Goal: Information Seeking & Learning: Learn about a topic

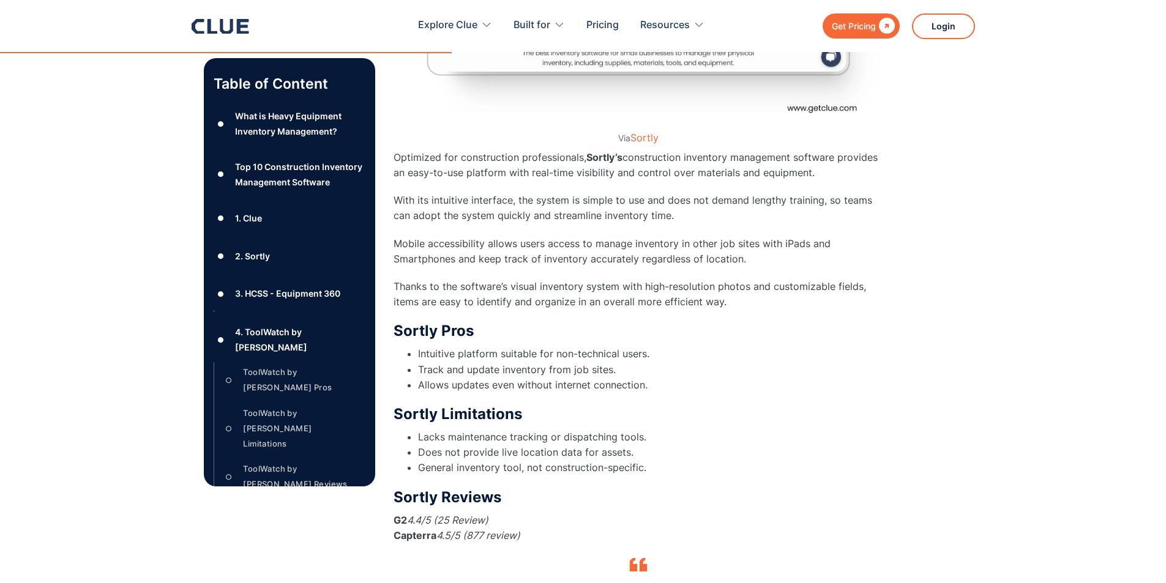
scroll to position [6360, 0]
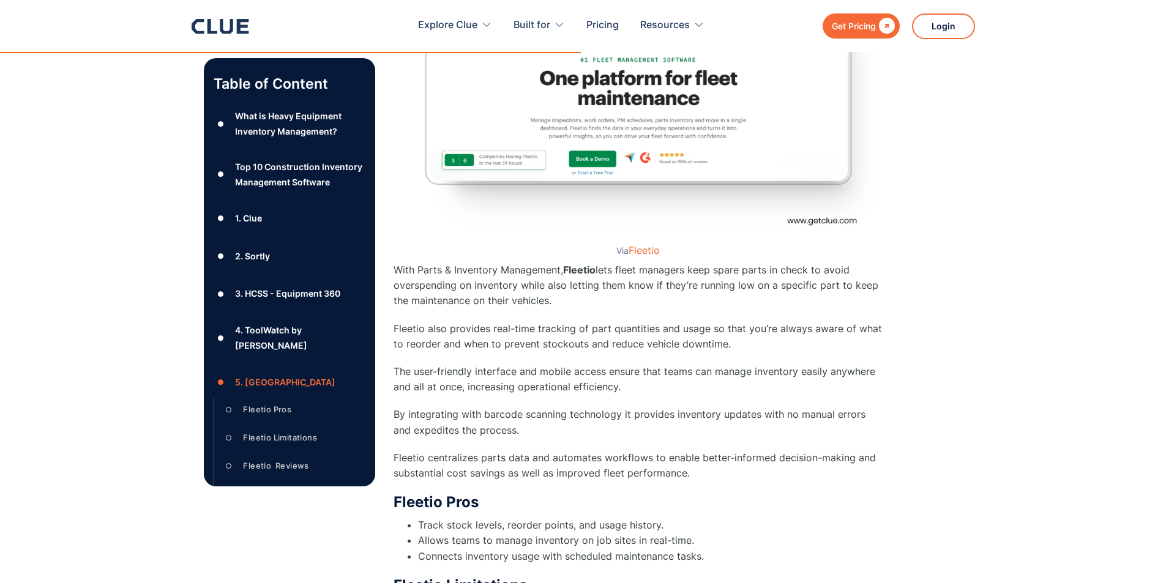
click at [239, 21] on icon at bounding box center [242, 26] width 12 height 15
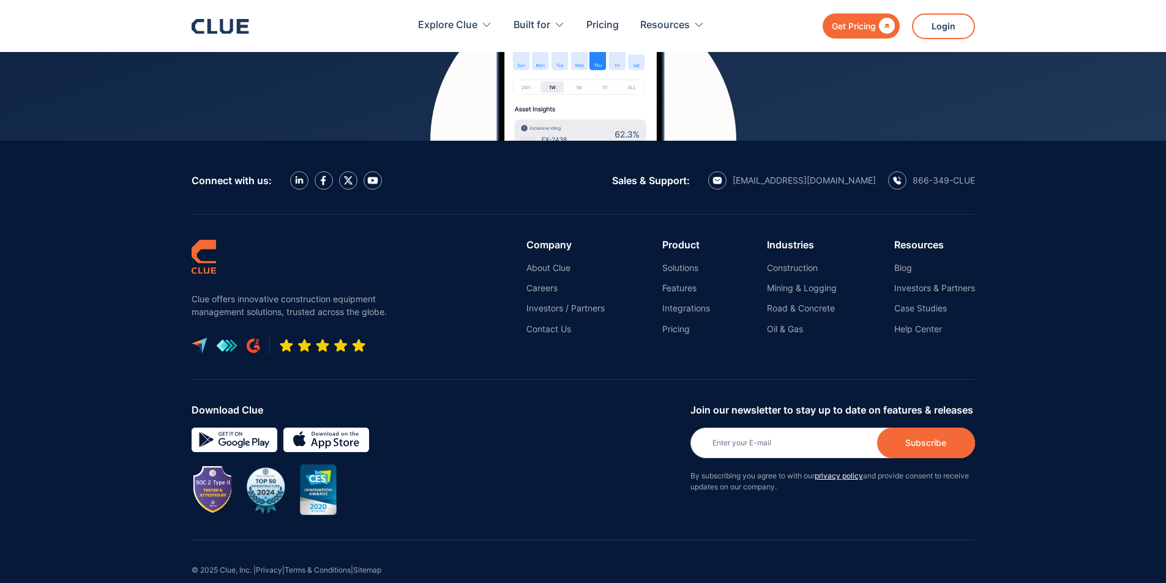
scroll to position [5517, 0]
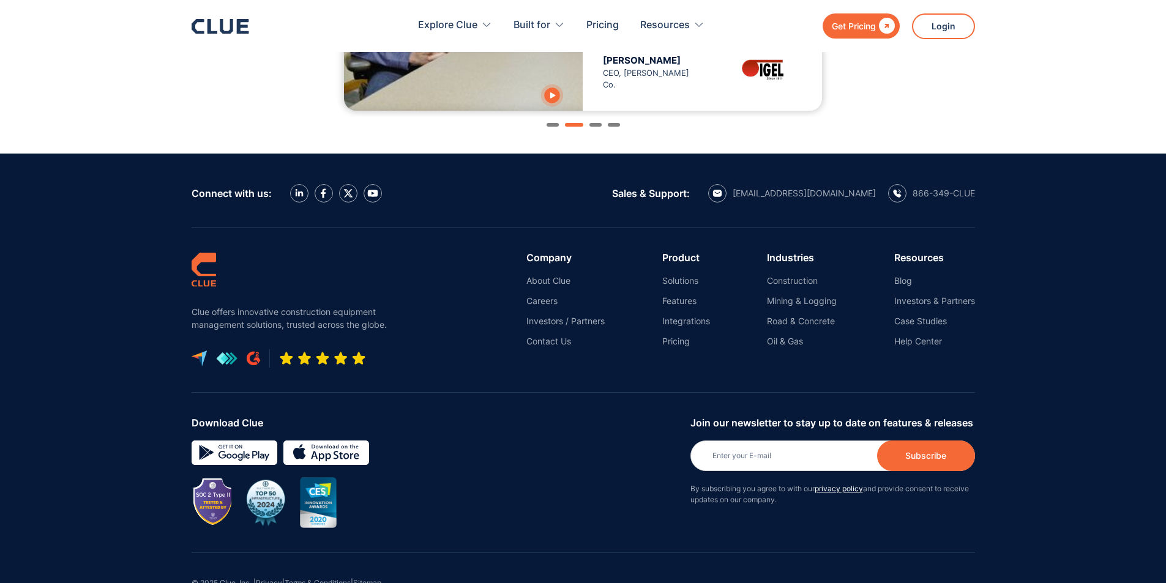
scroll to position [1421, 0]
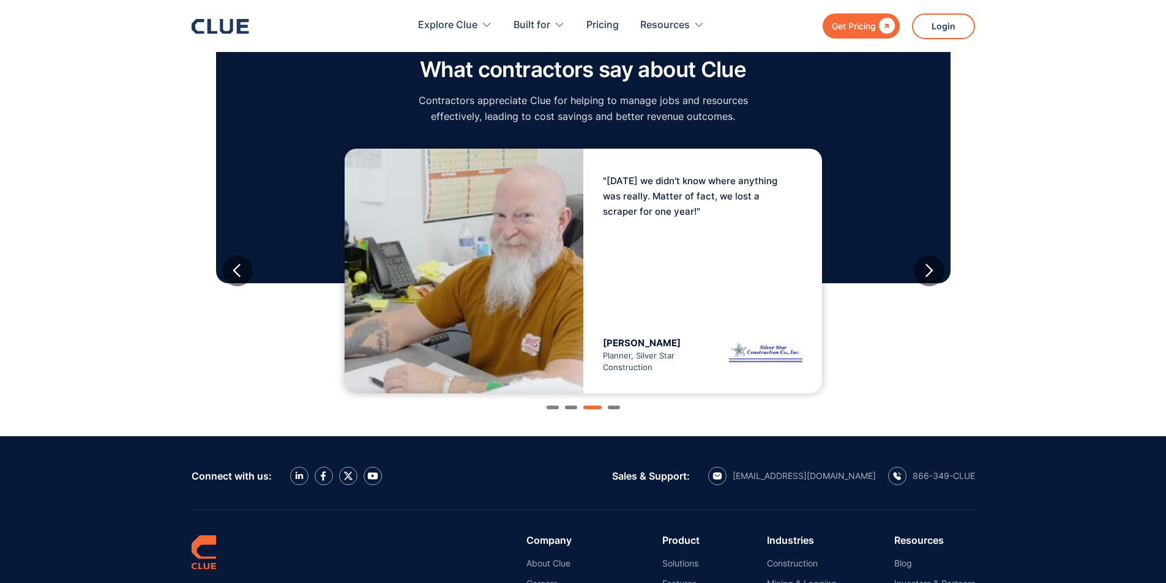
scroll to position [1421, 0]
